Goal: Navigation & Orientation: Find specific page/section

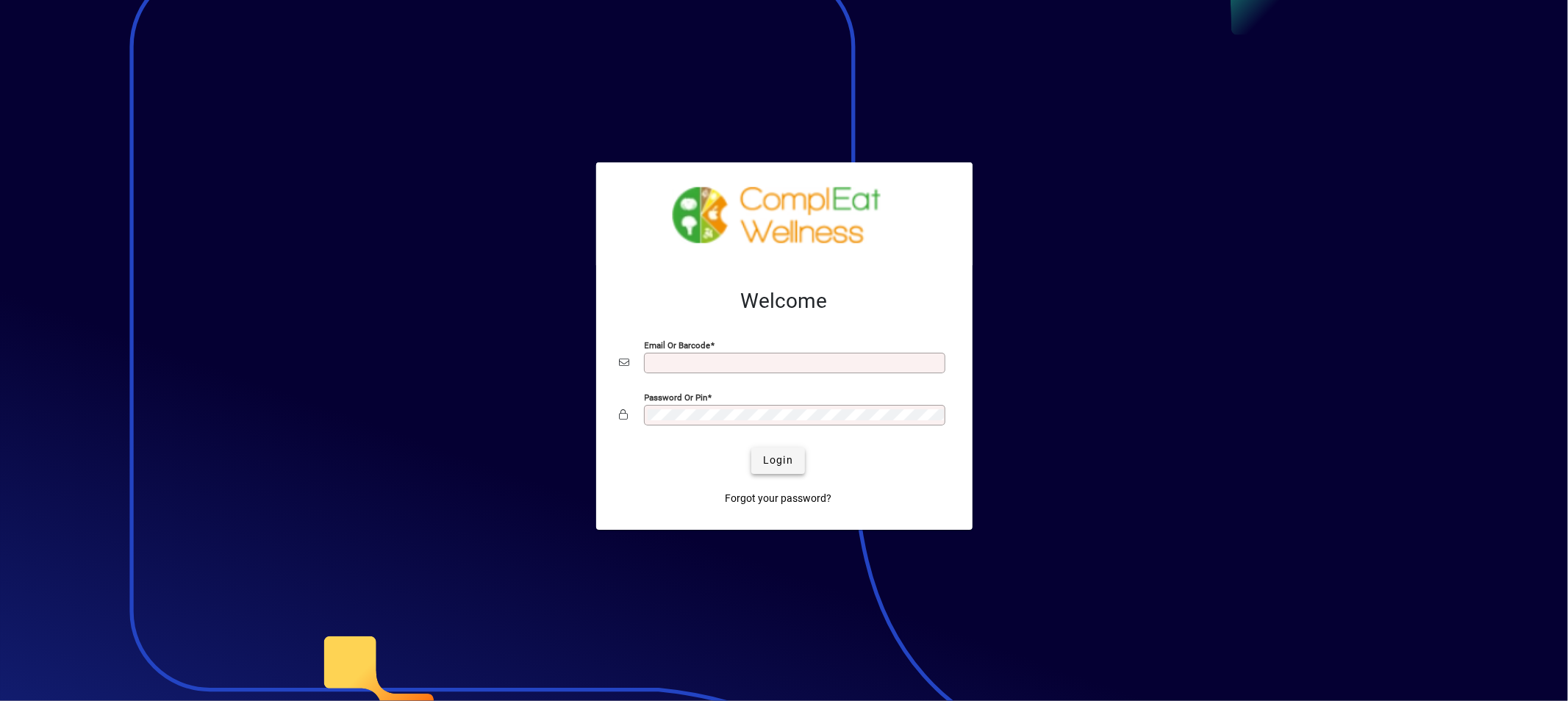
type input "**********"
click at [790, 450] on span "submit" at bounding box center [778, 460] width 53 height 35
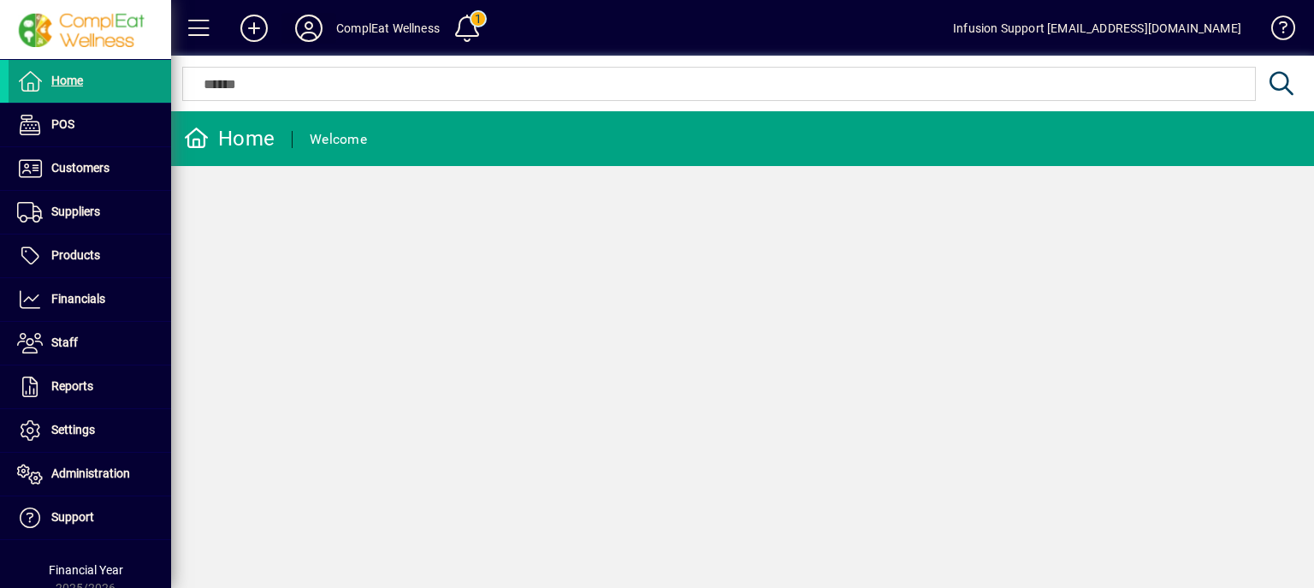
click at [307, 32] on icon at bounding box center [309, 28] width 34 height 27
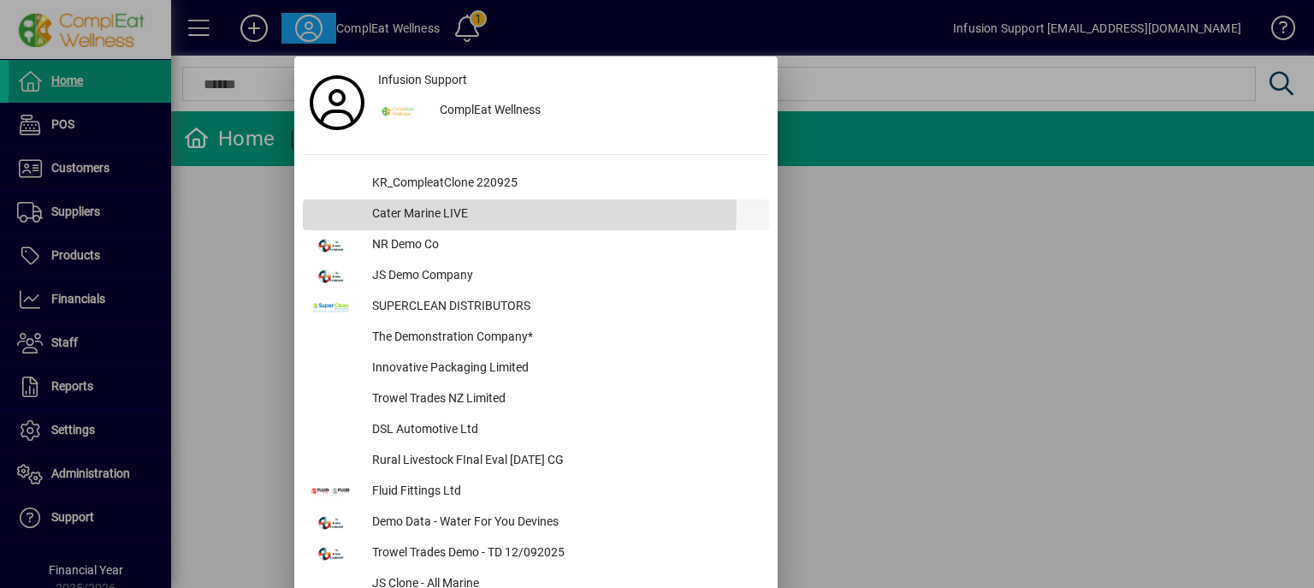
click at [387, 206] on div "Cater Marine LIVE" at bounding box center [563, 214] width 411 height 31
